Goal: Find specific page/section: Find specific page/section

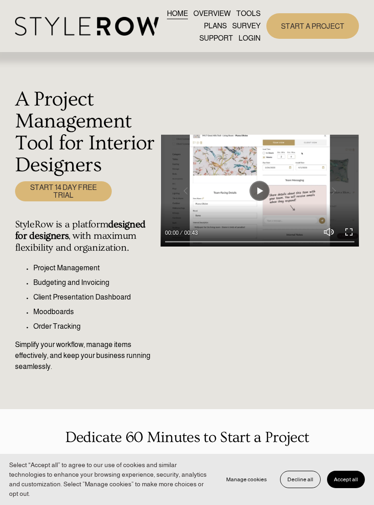
click at [304, 478] on button "Decline all" at bounding box center [300, 478] width 41 height 17
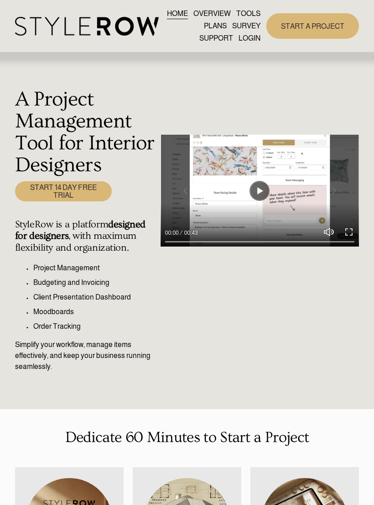
click at [0, 0] on div at bounding box center [0, 0] width 0 height 0
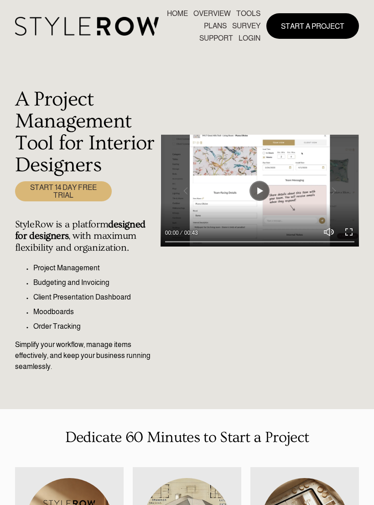
click at [182, 379] on link "LOGIN" at bounding box center [187, 385] width 69 height 22
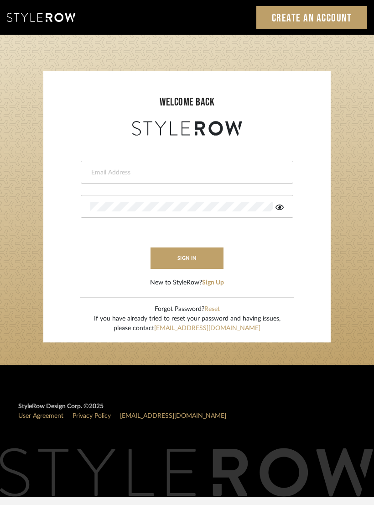
type input "[PERSON_NAME][EMAIL_ADDRESS][DOMAIN_NAME]"
click at [208, 256] on button "sign in" at bounding box center [187, 257] width 73 height 21
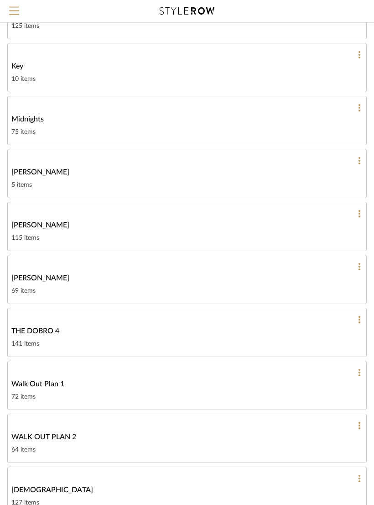
click at [251, 233] on div "115 items" at bounding box center [186, 238] width 351 height 11
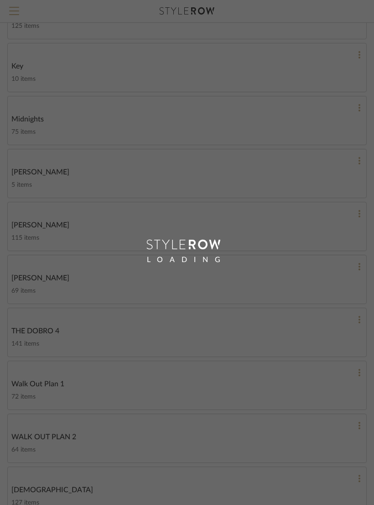
scroll to position [115, 0]
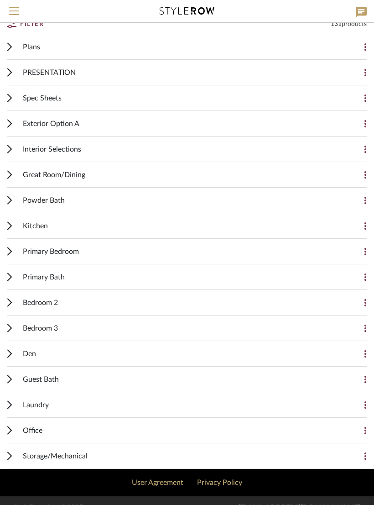
click at [30, 57] on div "Plans" at bounding box center [180, 46] width 315 height 25
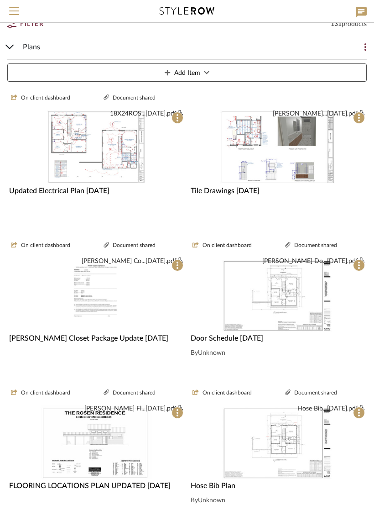
click at [0, 0] on img at bounding box center [0, 0] width 0 height 0
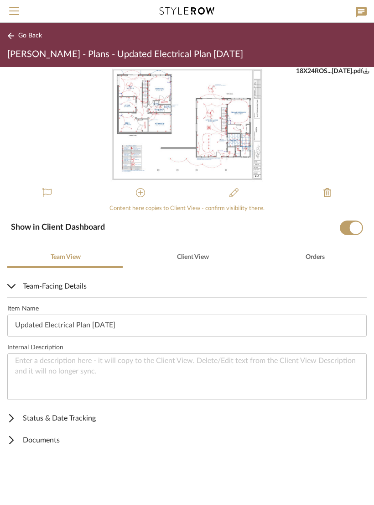
click at [227, 134] on img "0" at bounding box center [186, 124] width 153 height 115
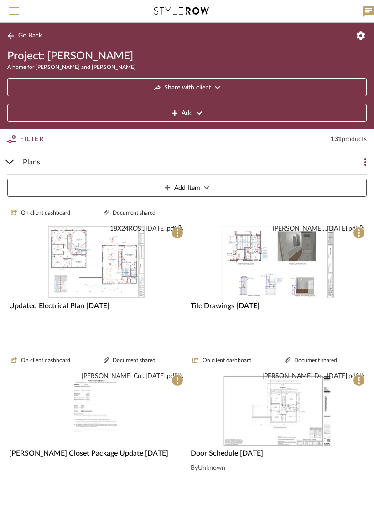
scroll to position [129, 0]
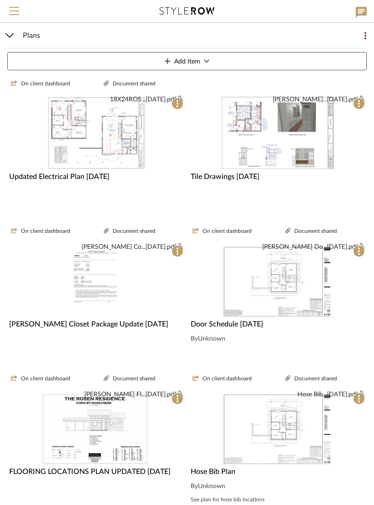
click at [0, 0] on img at bounding box center [0, 0] width 0 height 0
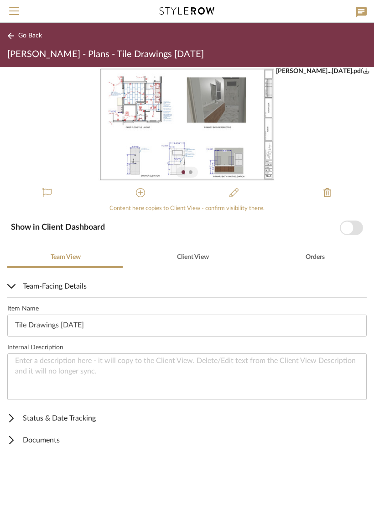
click at [209, 139] on img "0" at bounding box center [187, 124] width 178 height 115
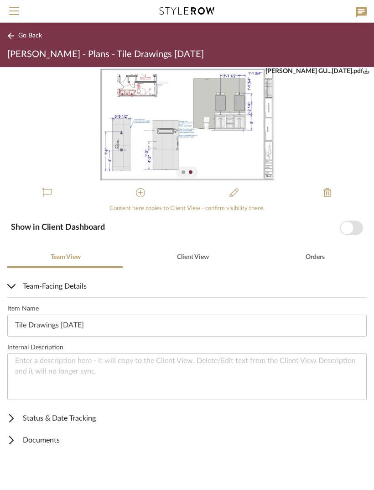
click at [234, 121] on img "1" at bounding box center [187, 124] width 178 height 115
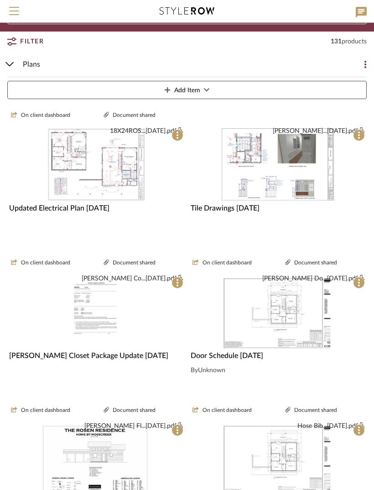
scroll to position [96, 0]
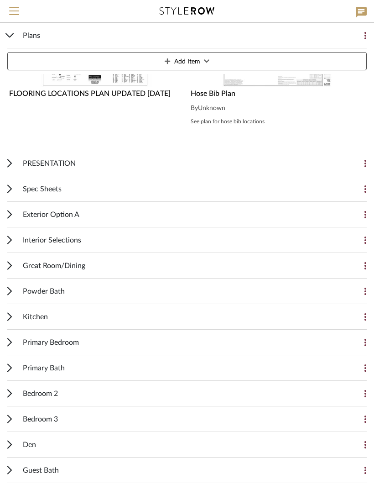
scroll to position [459, 0]
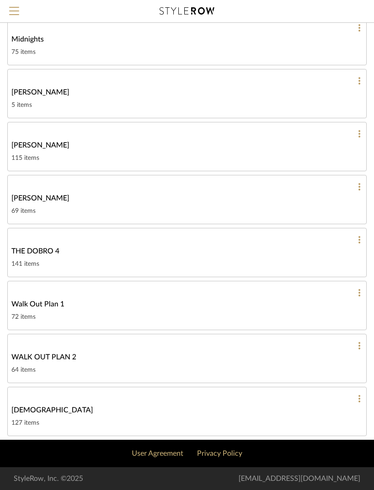
click at [324, 153] on div "115 items" at bounding box center [186, 157] width 351 height 11
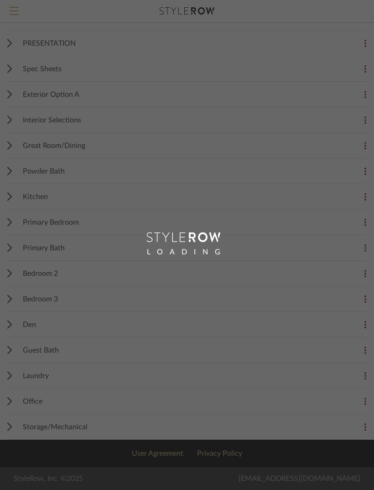
scroll to position [144, 0]
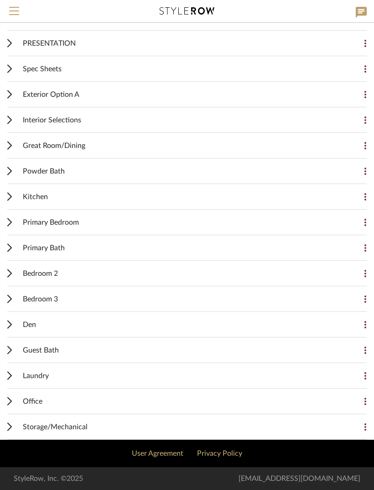
click at [196, 244] on div "Primary Bath" at bounding box center [180, 247] width 315 height 25
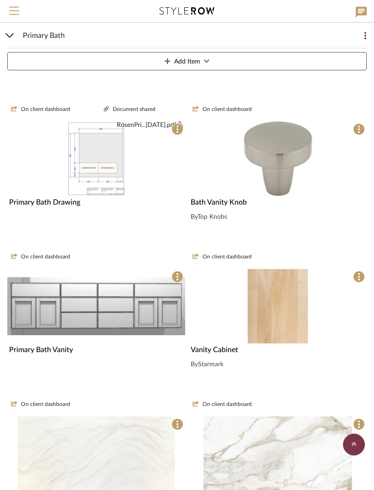
scroll to position [624, 0]
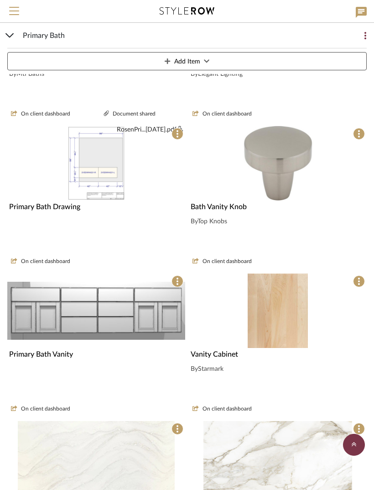
click at [0, 0] on img at bounding box center [0, 0] width 0 height 0
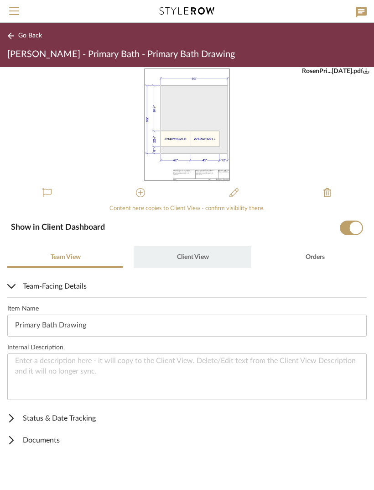
click at [198, 254] on span "Client View" at bounding box center [193, 257] width 32 height 6
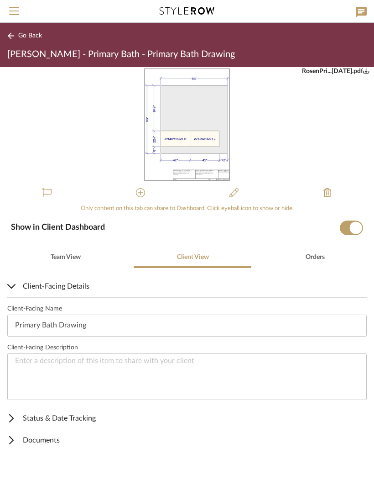
click at [208, 155] on img "0" at bounding box center [187, 124] width 89 height 115
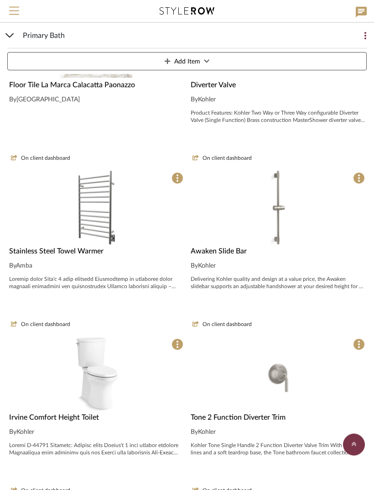
scroll to position [1188, 0]
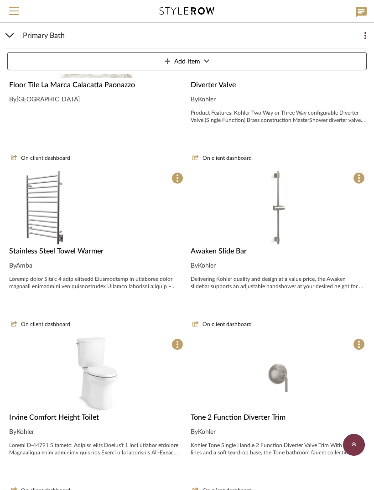
click at [0, 0] on img at bounding box center [0, 0] width 0 height 0
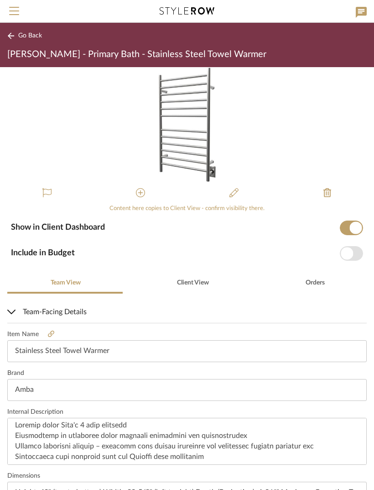
scroll to position [0, 0]
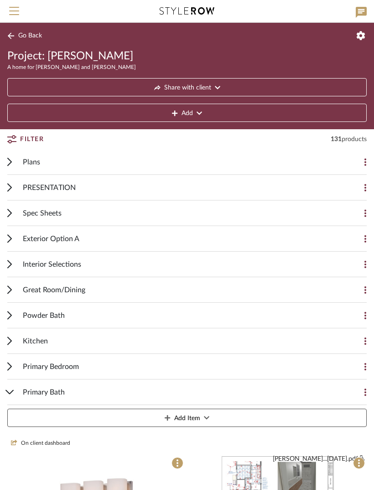
scroll to position [1217, 0]
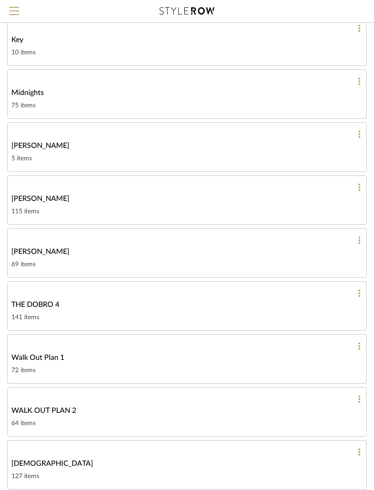
click at [260, 195] on div "Rosen" at bounding box center [186, 198] width 351 height 11
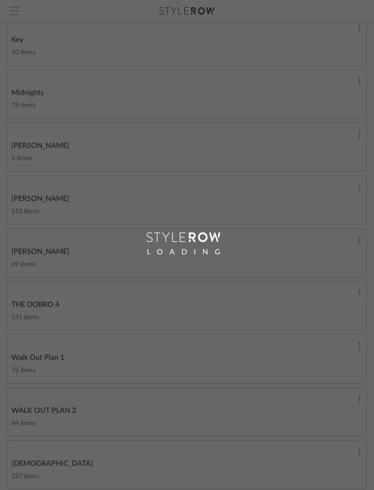
scroll to position [115, 0]
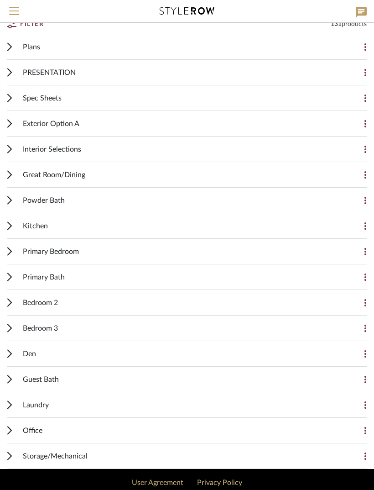
click at [29, 98] on span "Spec Sheets" at bounding box center [42, 98] width 39 height 11
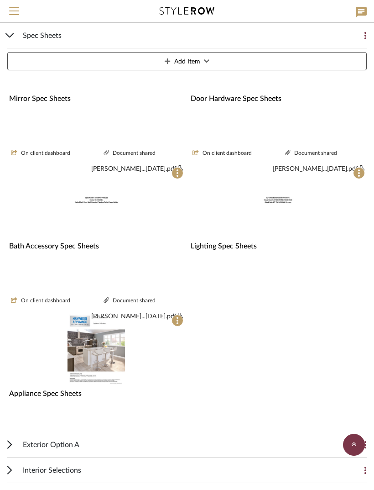
scroll to position [408, 0]
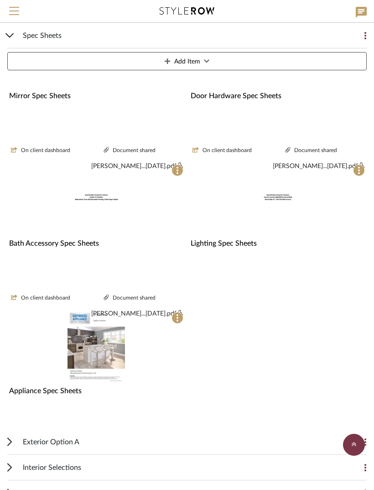
click at [0, 0] on img at bounding box center [0, 0] width 0 height 0
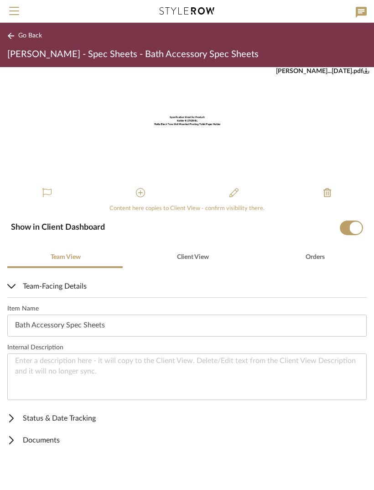
click at [210, 136] on img "0" at bounding box center [187, 124] width 89 height 115
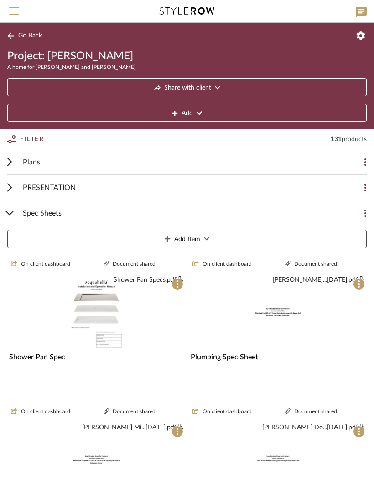
scroll to position [438, 0]
